Goal: Task Accomplishment & Management: Manage account settings

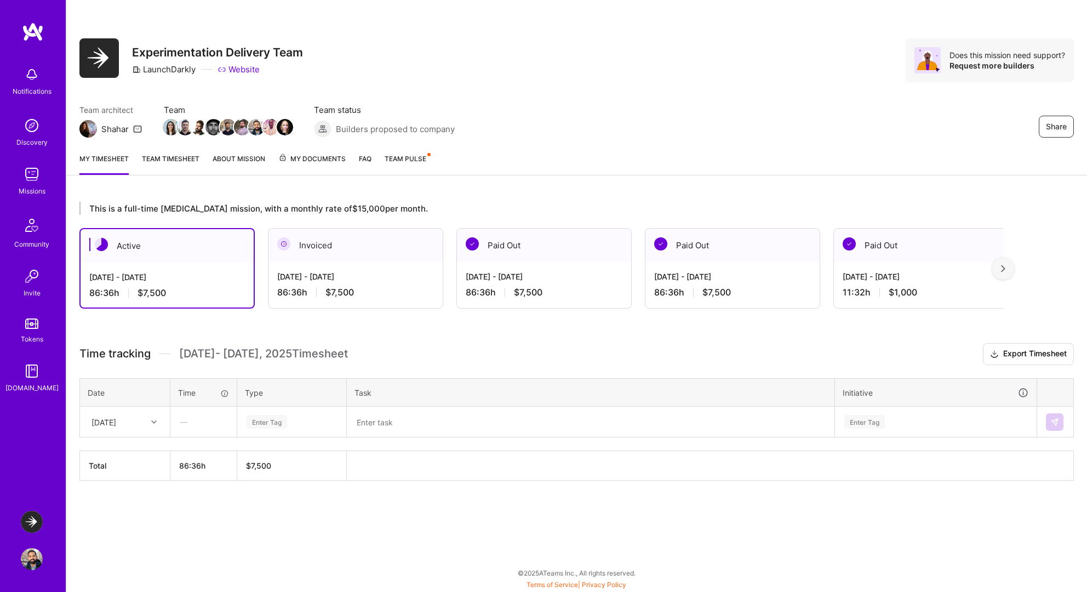
click at [159, 423] on div at bounding box center [155, 422] width 17 height 14
click at [124, 494] on div "[DATE]" at bounding box center [125, 493] width 89 height 20
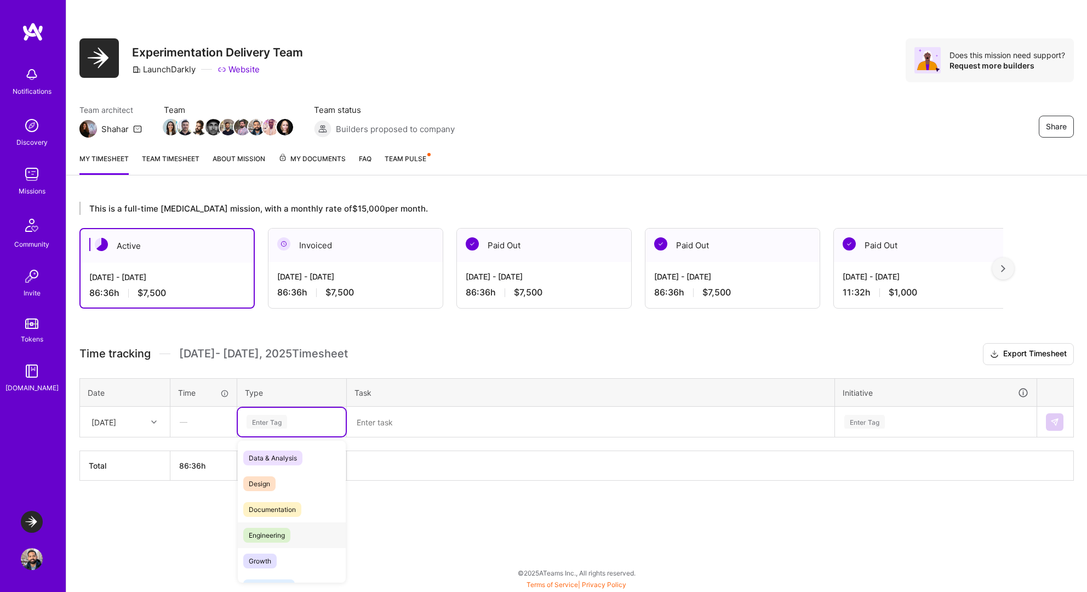
click at [245, 523] on div "Engineering" at bounding box center [292, 535] width 108 height 26
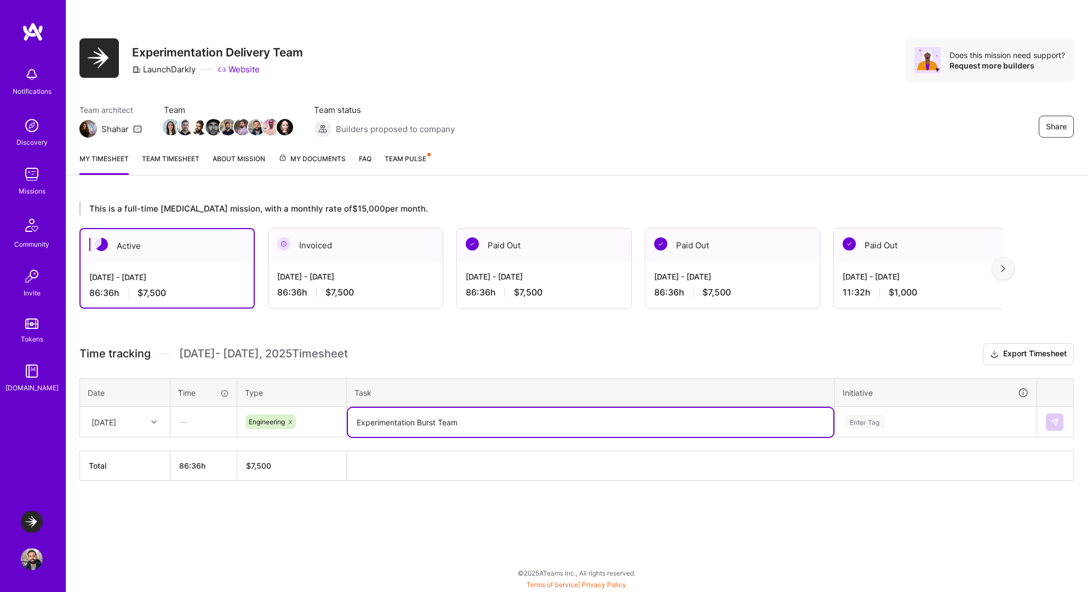
type textarea "Experimentation Burst Team"
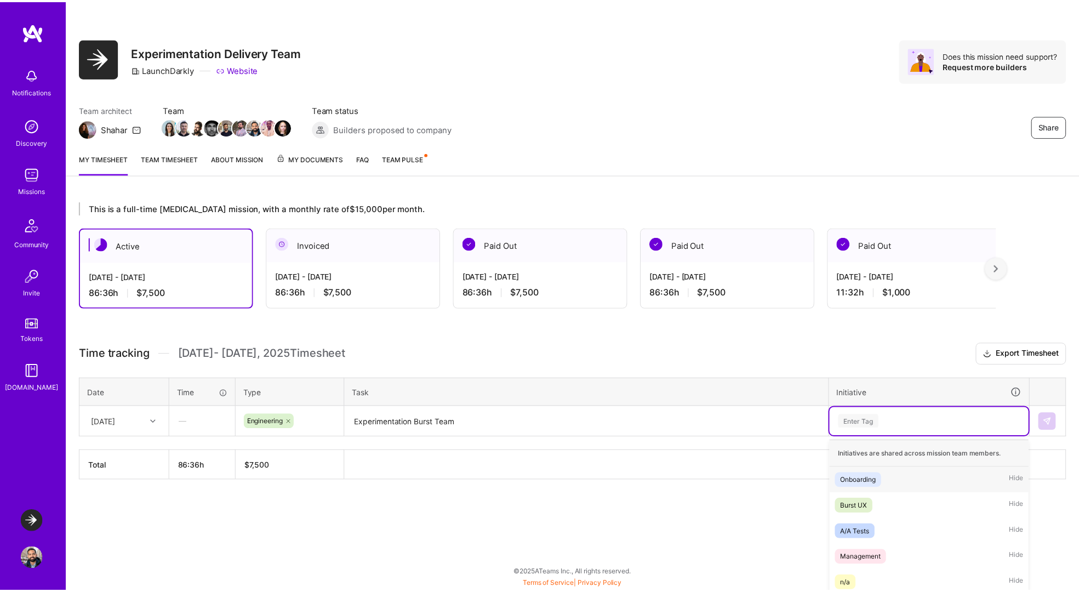
scroll to position [73, 0]
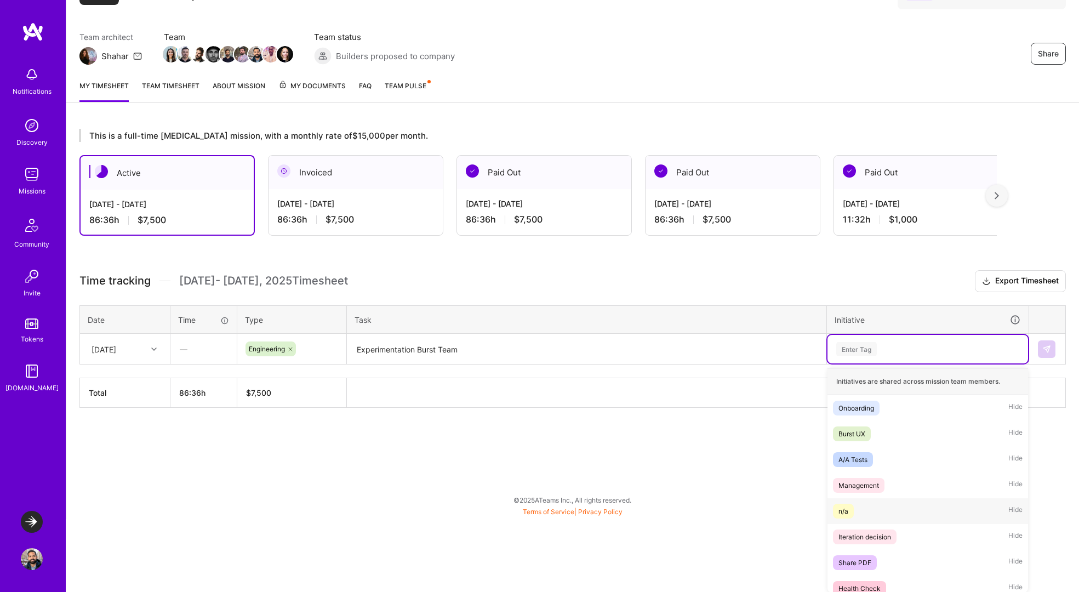
click at [846, 507] on div "n/a" at bounding box center [843, 511] width 10 height 12
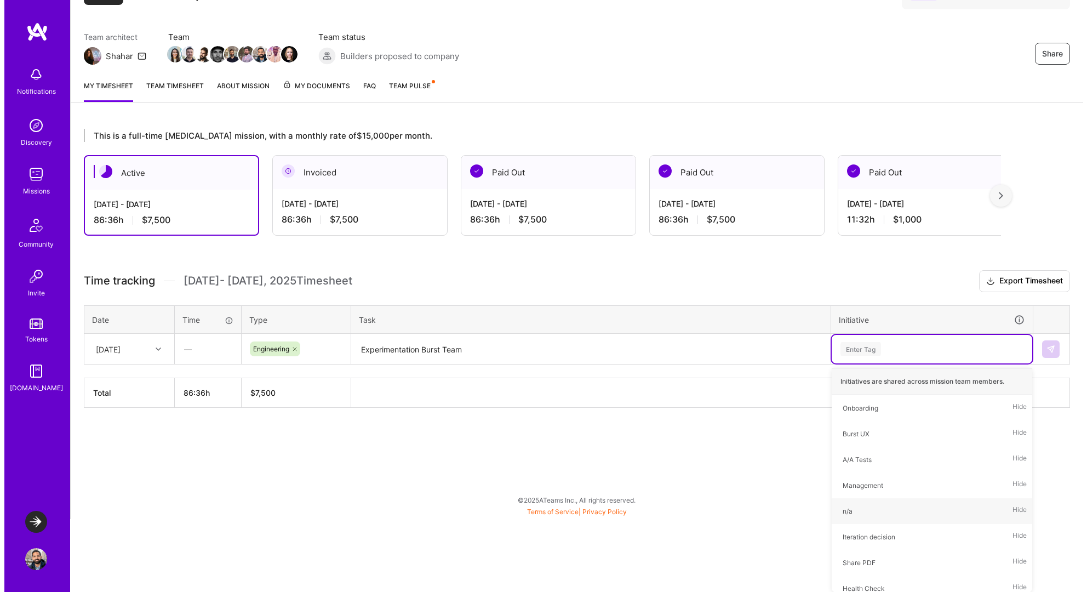
scroll to position [0, 0]
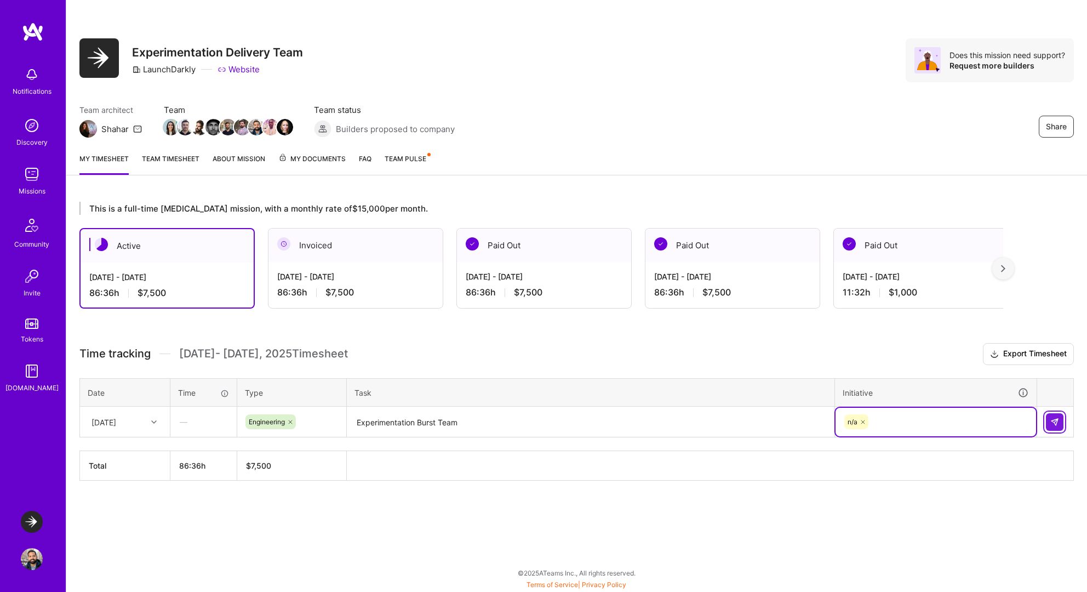
click at [1058, 428] on button at bounding box center [1055, 422] width 18 height 18
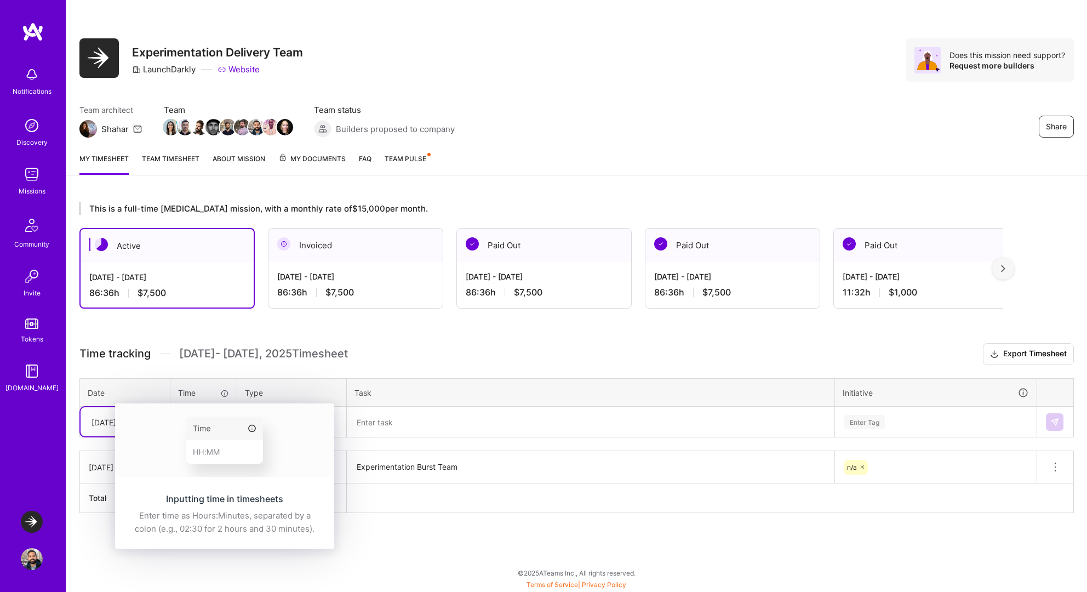
click at [152, 412] on img at bounding box center [224, 439] width 219 height 73
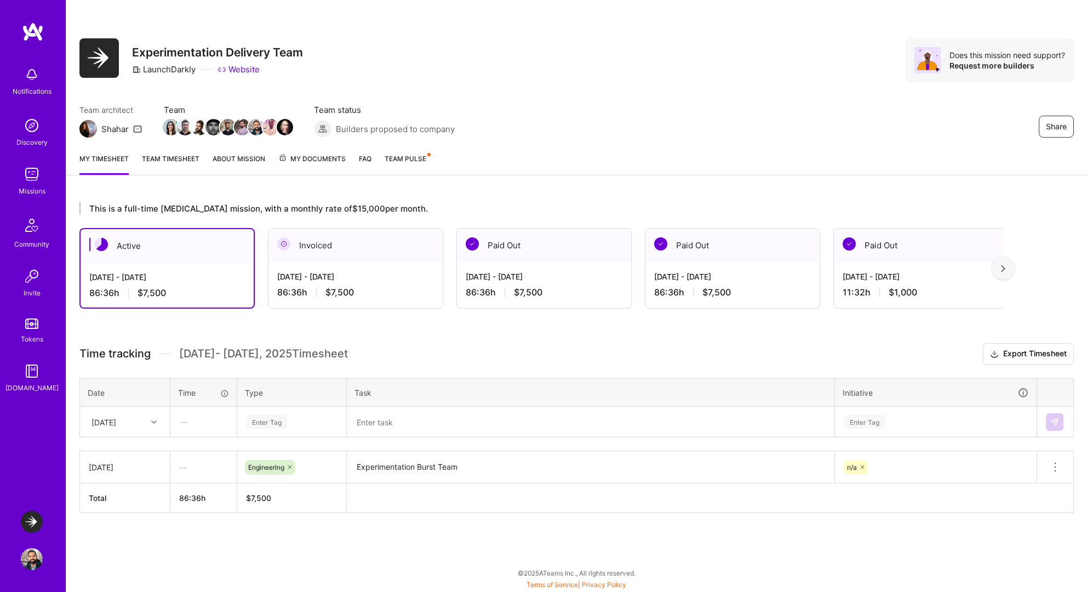
click at [104, 432] on div "[DATE]" at bounding box center [125, 421] width 89 height 29
click at [116, 494] on div "[DATE]" at bounding box center [125, 493] width 89 height 20
click at [287, 417] on div "Enter Tag" at bounding box center [267, 421] width 41 height 17
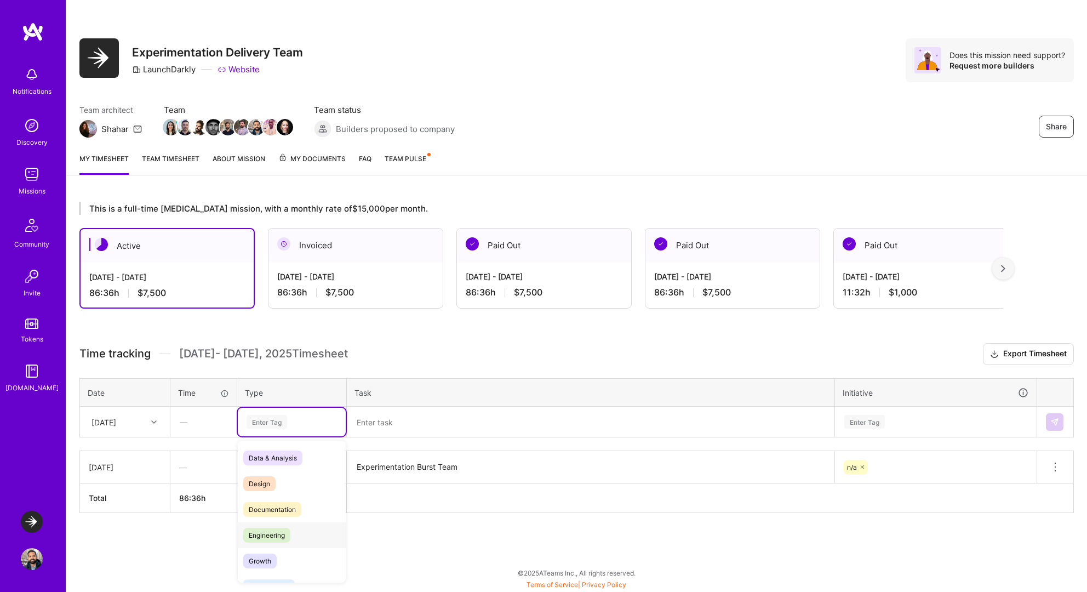
click at [275, 524] on div "Engineering" at bounding box center [292, 535] width 108 height 26
click at [382, 469] on textarea "Experimentation Burst Team" at bounding box center [590, 467] width 485 height 30
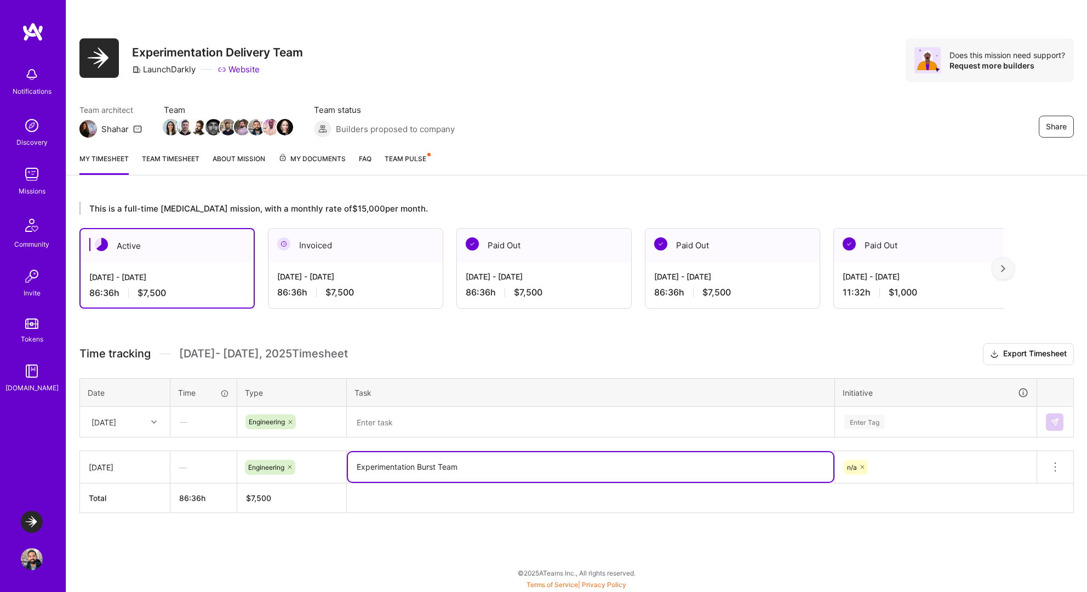
drag, startPoint x: 382, startPoint y: 469, endPoint x: 468, endPoint y: 469, distance: 86.6
click at [468, 469] on textarea "Experimentation Burst Team" at bounding box center [590, 467] width 485 height 30
click at [470, 423] on textarea at bounding box center [590, 422] width 485 height 29
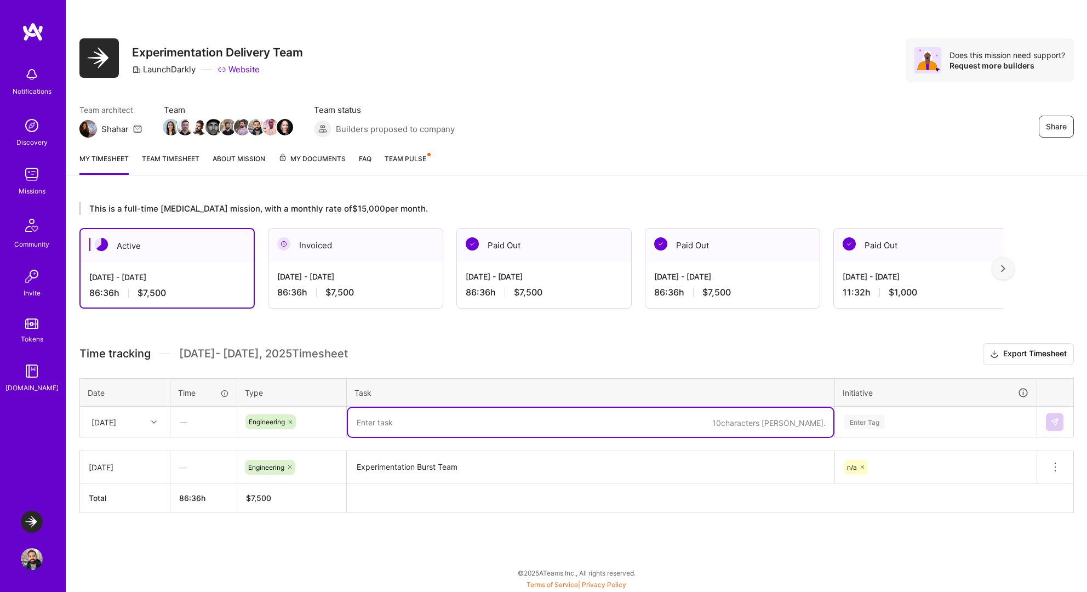
paste textarea "Experimentation Burst Team"
type textarea "Experimentation Burst Team"
click at [954, 425] on div "Enter Tag" at bounding box center [936, 422] width 201 height 28
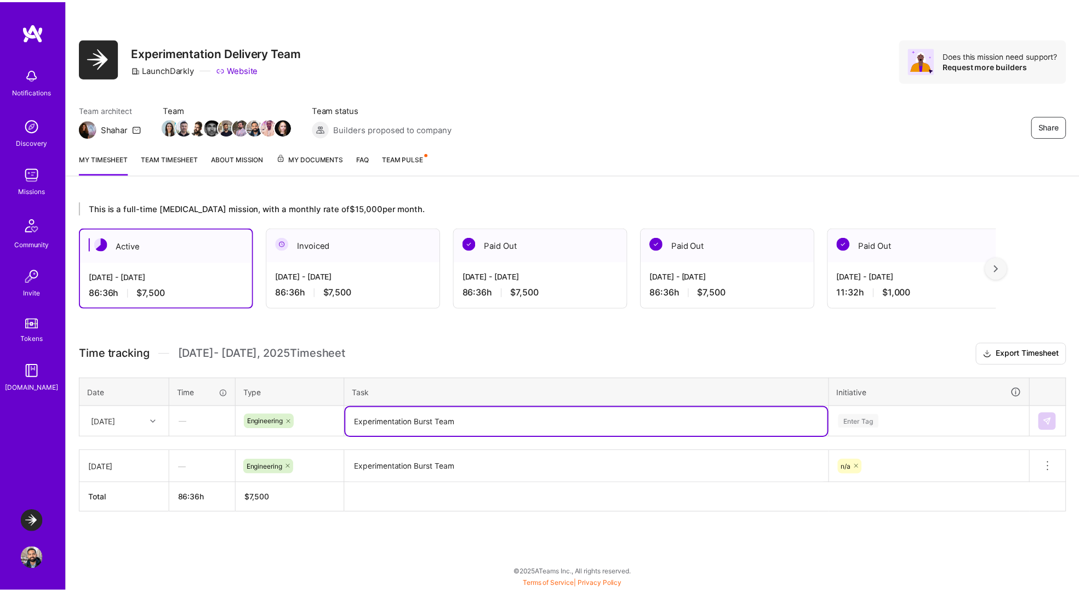
scroll to position [73, 0]
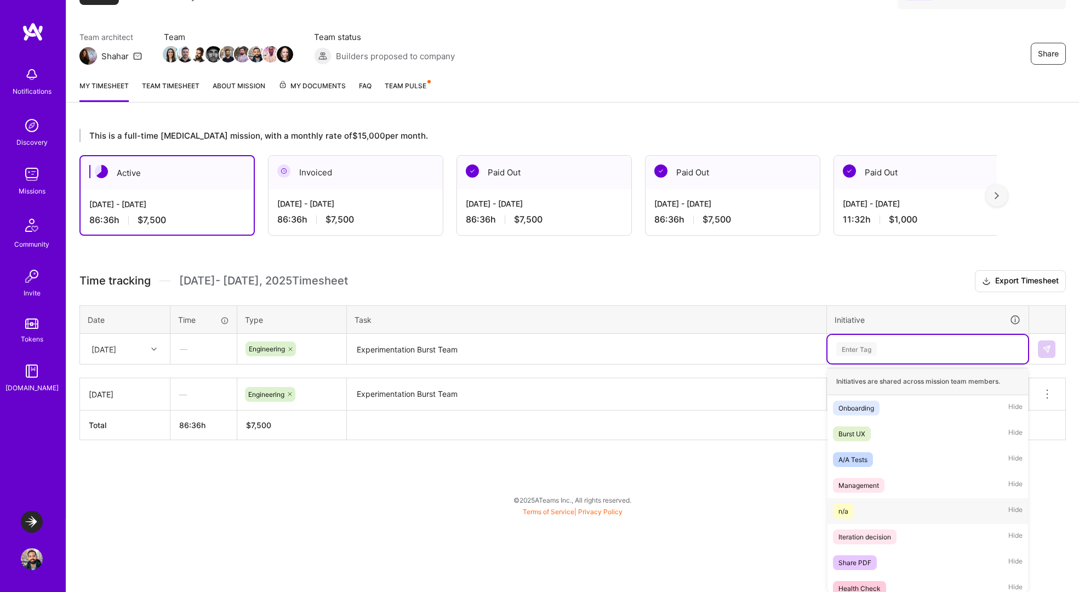
click at [843, 510] on div "n/a" at bounding box center [843, 511] width 10 height 12
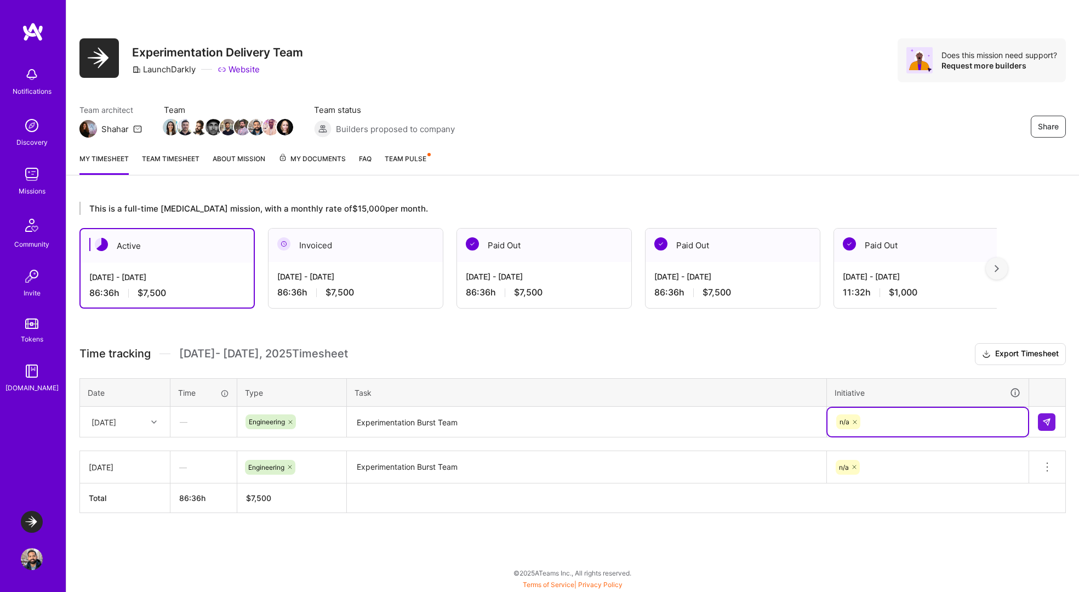
scroll to position [0, 0]
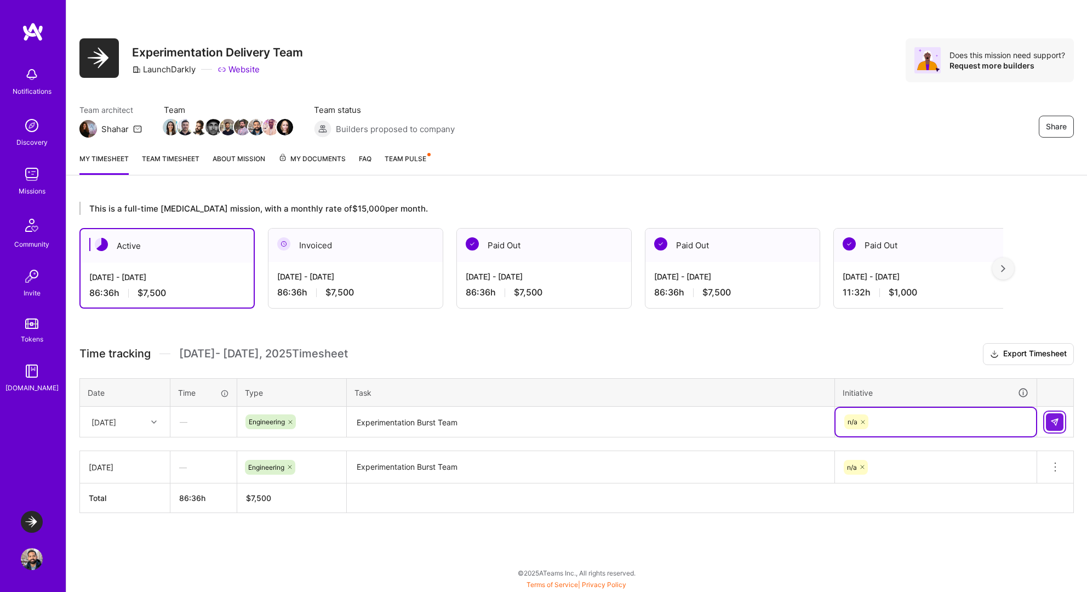
click at [1053, 418] on img at bounding box center [1054, 422] width 9 height 9
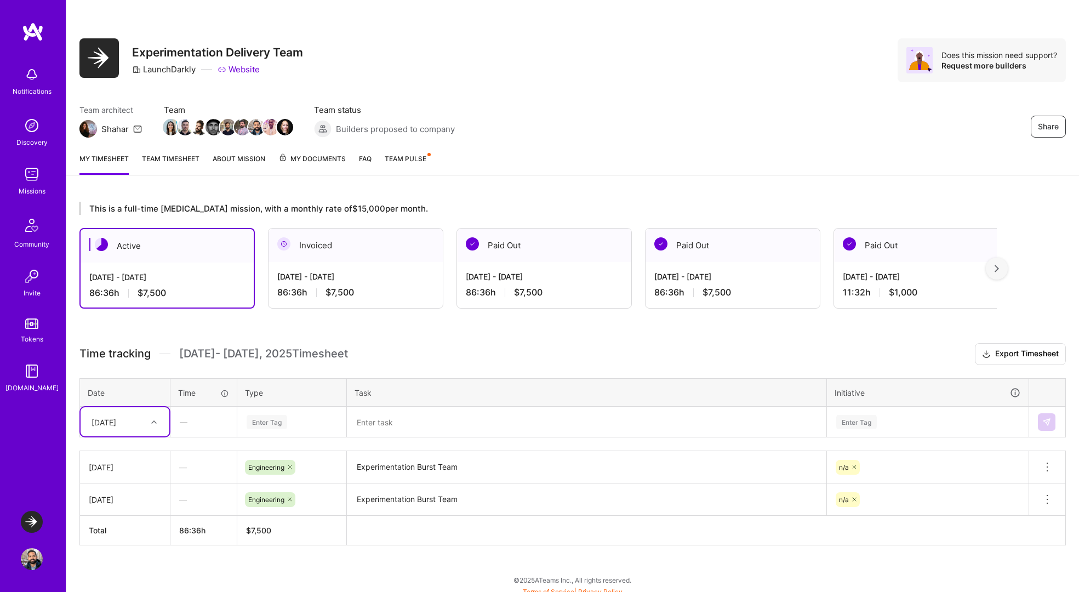
scroll to position [7, 0]
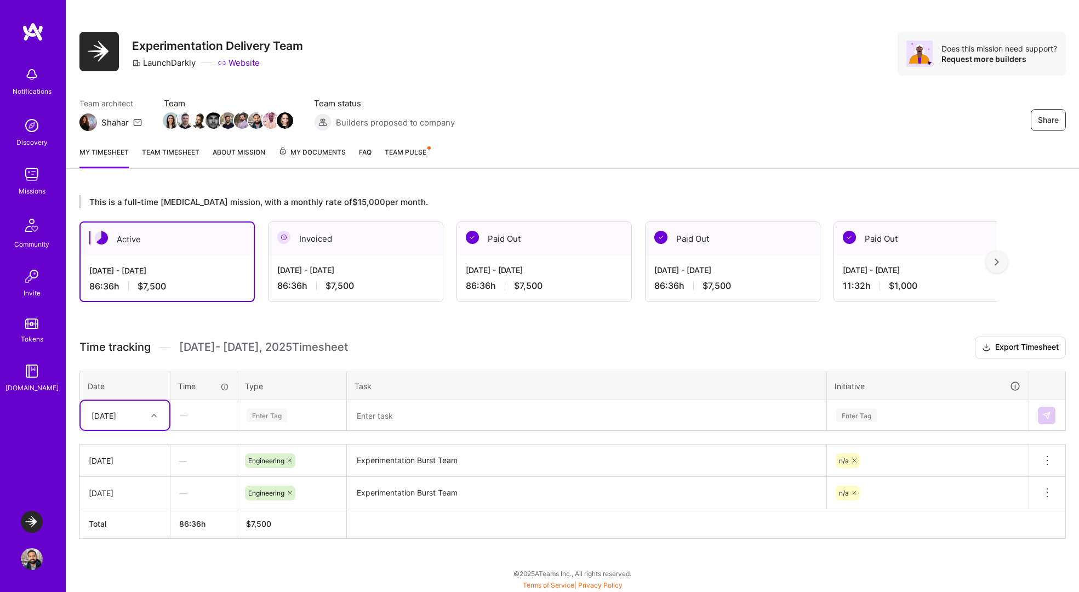
click at [147, 414] on div at bounding box center [155, 415] width 17 height 14
click at [119, 509] on div "[DATE]" at bounding box center [125, 507] width 89 height 20
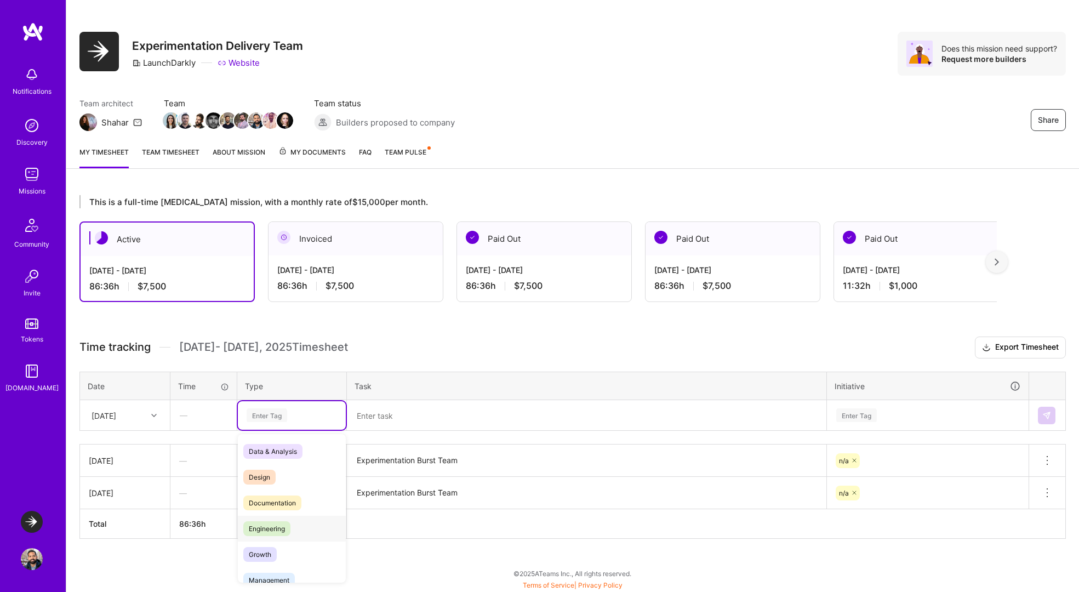
click at [266, 530] on span "Engineering" at bounding box center [266, 528] width 47 height 15
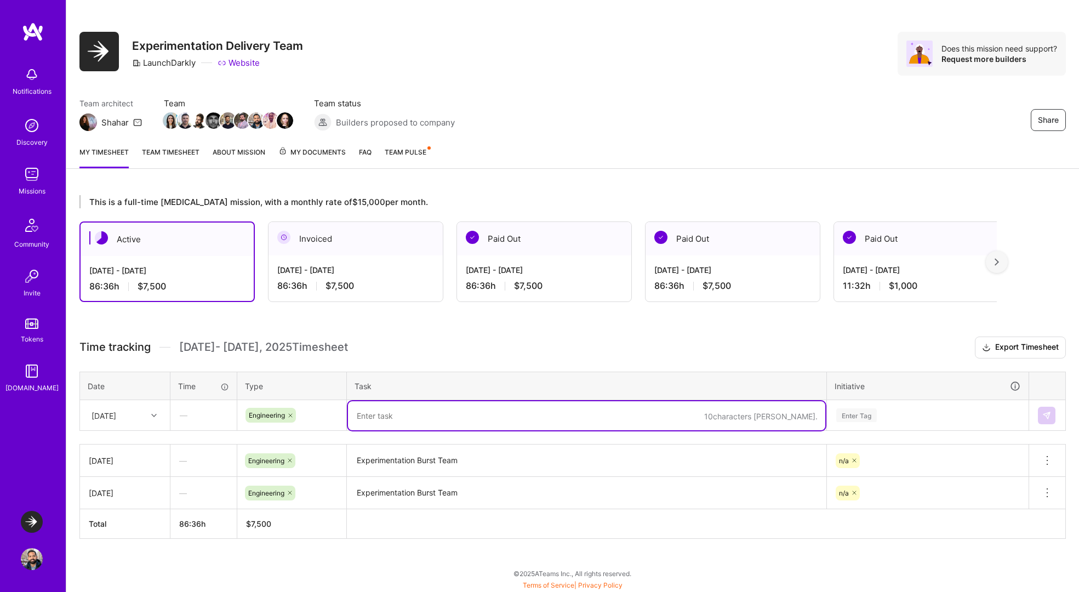
paste textarea "Experimentation Burst Team"
type textarea "Experimentation Burst Team"
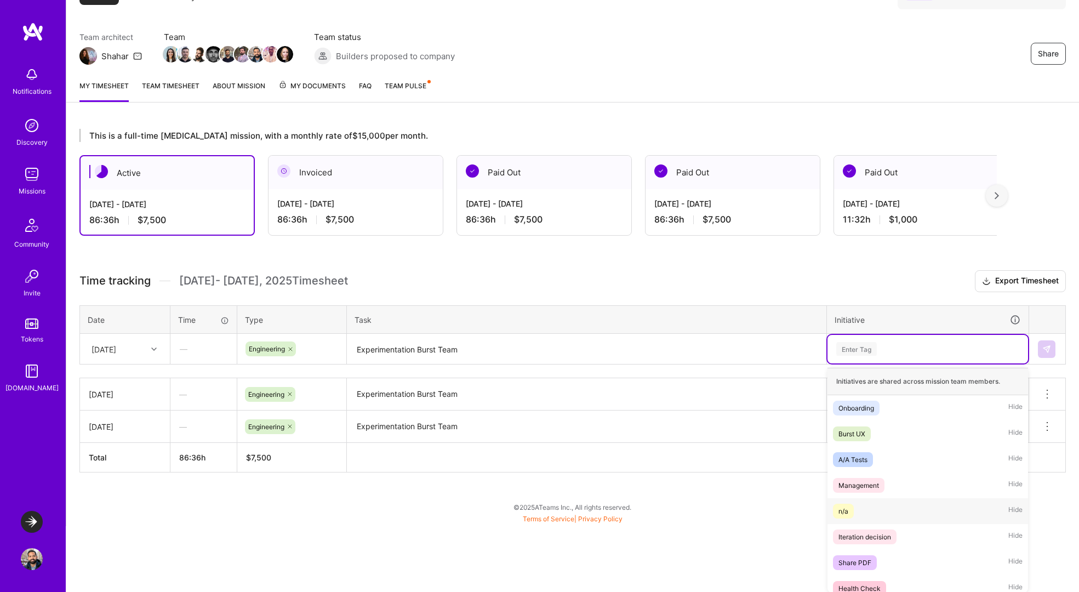
click at [853, 510] on span "n/a" at bounding box center [843, 511] width 21 height 15
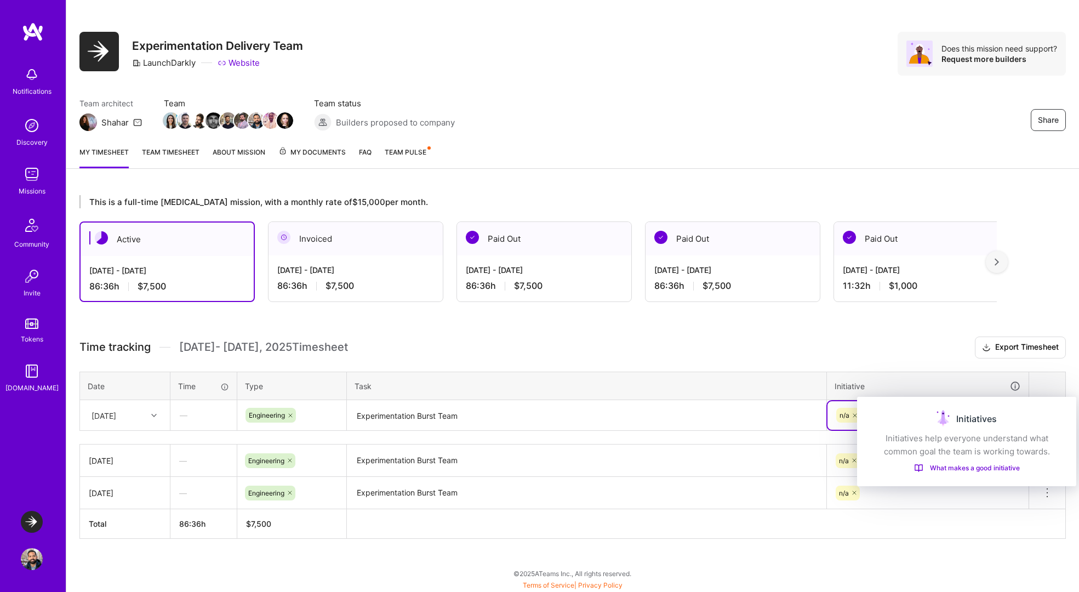
click at [1052, 411] on div "Initiatives" at bounding box center [966, 419] width 193 height 18
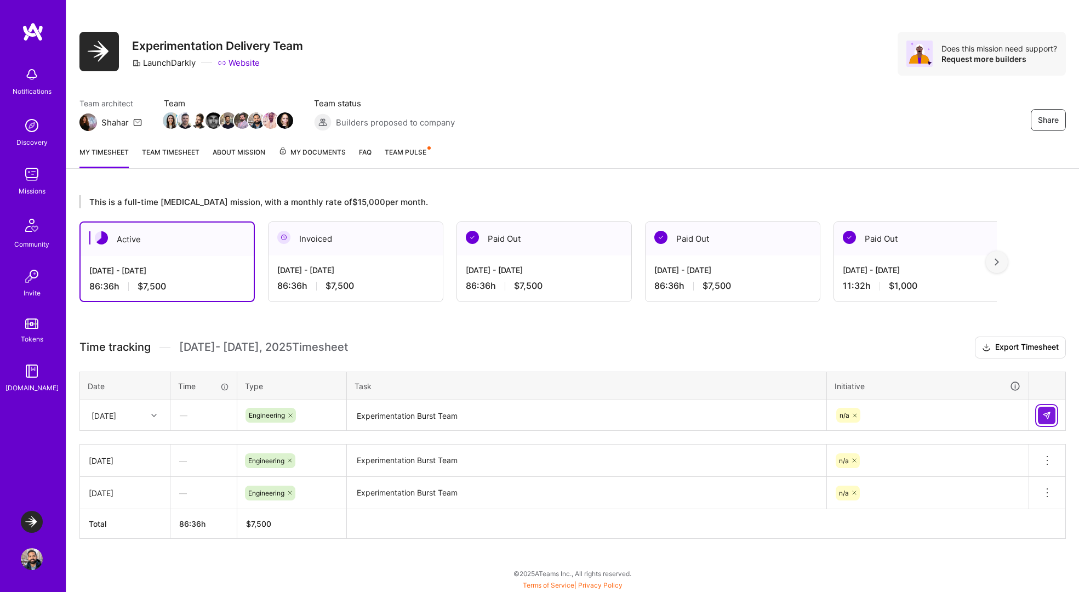
click at [1048, 415] on img at bounding box center [1046, 415] width 9 height 9
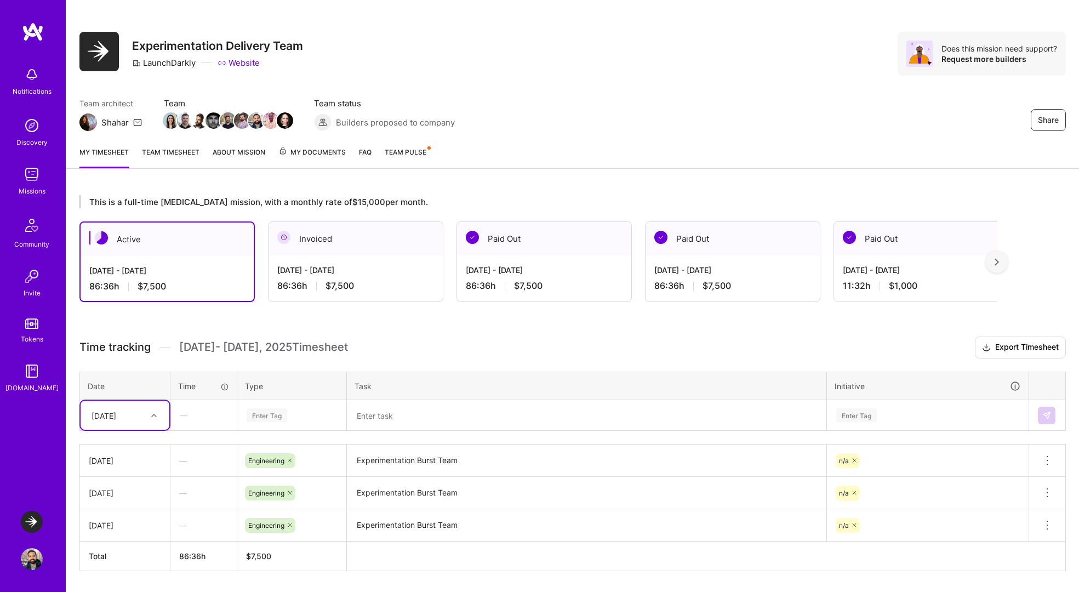
scroll to position [39, 0]
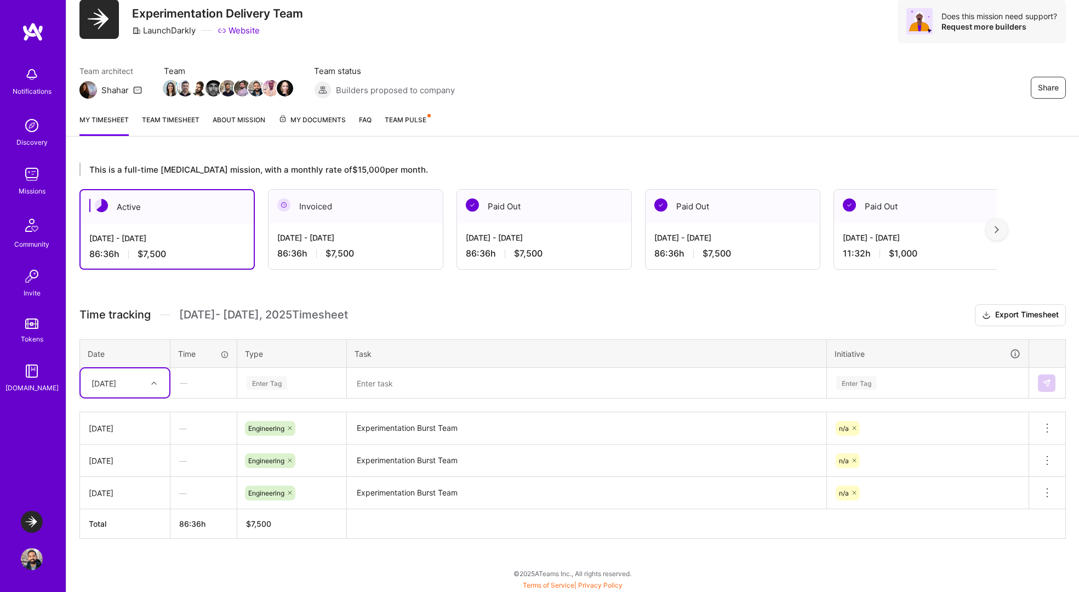
click at [147, 382] on div at bounding box center [155, 383] width 17 height 14
click at [418, 315] on h3 "Time tracking [DATE] - [DATE] Timesheet Export Timesheet" at bounding box center [572, 315] width 986 height 22
click at [32, 276] on img at bounding box center [32, 276] width 22 height 22
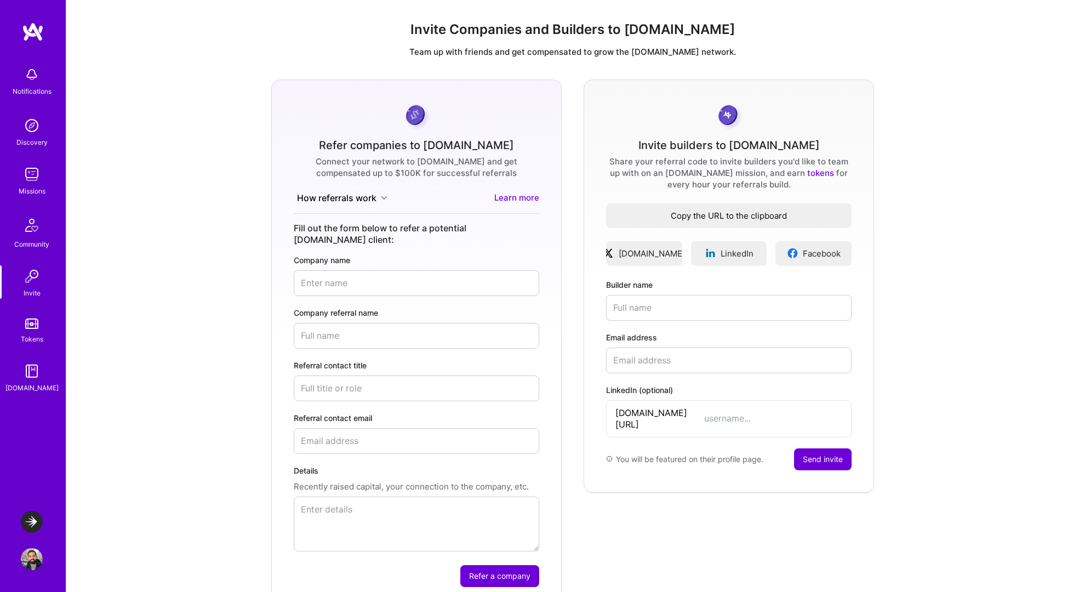
click at [684, 213] on span "Copy the URL to the clipboard" at bounding box center [728, 216] width 245 height 12
click at [36, 523] on img at bounding box center [32, 522] width 22 height 22
